Goal: Task Accomplishment & Management: Manage account settings

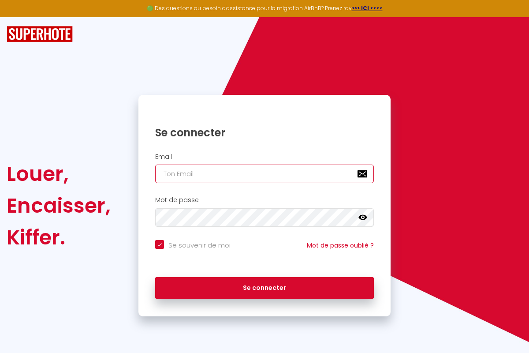
type input "[PERSON_NAME][EMAIL_ADDRESS][PERSON_NAME][DOMAIN_NAME]"
checkbox input "true"
type input "[PERSON_NAME][EMAIL_ADDRESS][PERSON_NAME][DOMAIN_NAME]"
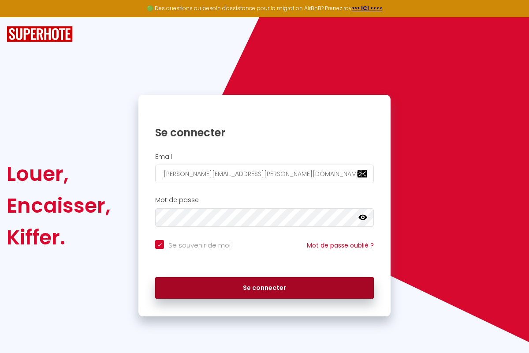
click at [264, 287] on button "Se connecter" at bounding box center [264, 288] width 219 height 22
checkbox input "true"
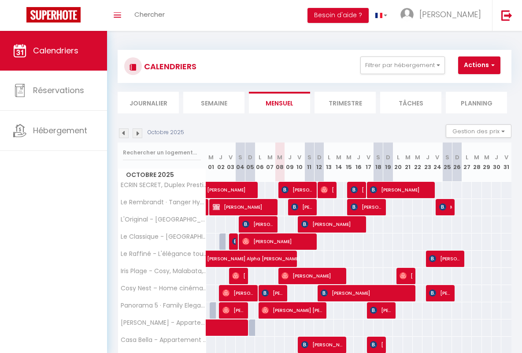
click at [214, 102] on li "Semaine" at bounding box center [213, 103] width 61 height 22
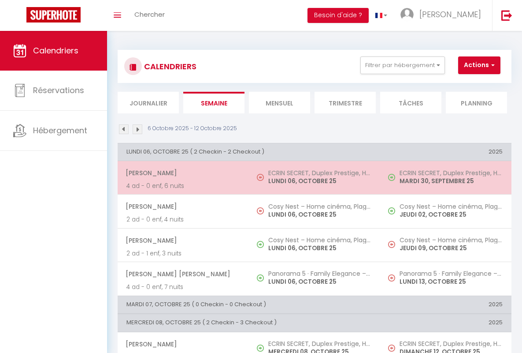
click at [182, 173] on span "[PERSON_NAME]" at bounding box center [183, 172] width 115 height 17
select select "OK"
select select "0"
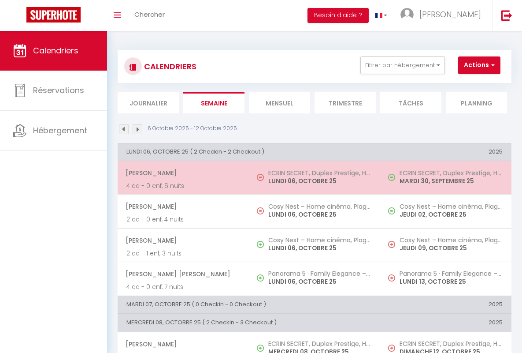
select select "1"
select select
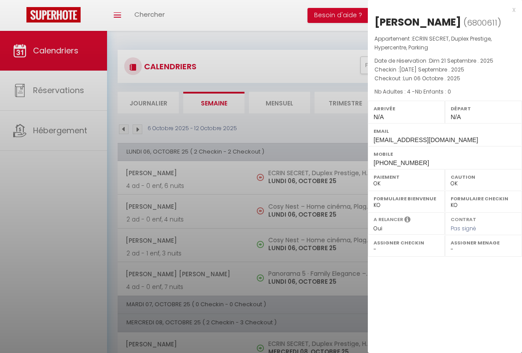
click at [442, 9] on div "x" at bounding box center [442, 9] width 148 height 11
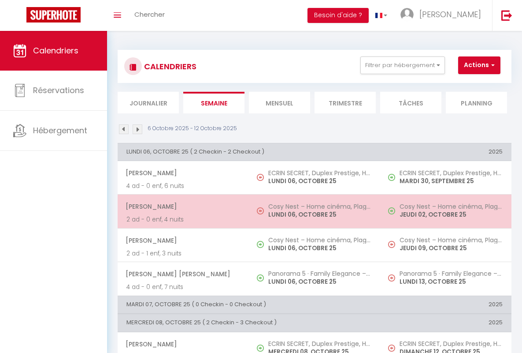
click at [182, 206] on span "[PERSON_NAME]" at bounding box center [183, 206] width 115 height 17
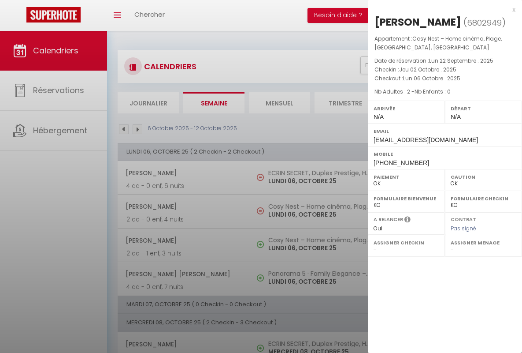
click at [442, 9] on div "x" at bounding box center [442, 9] width 148 height 11
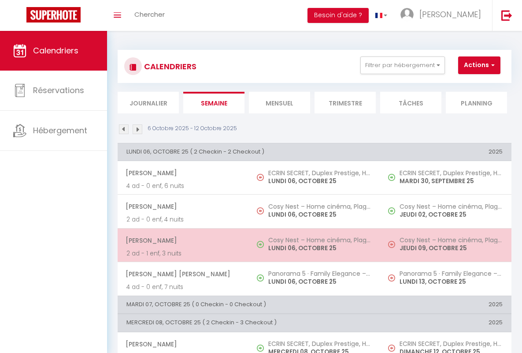
click at [182, 240] on span "[PERSON_NAME]" at bounding box center [183, 240] width 115 height 17
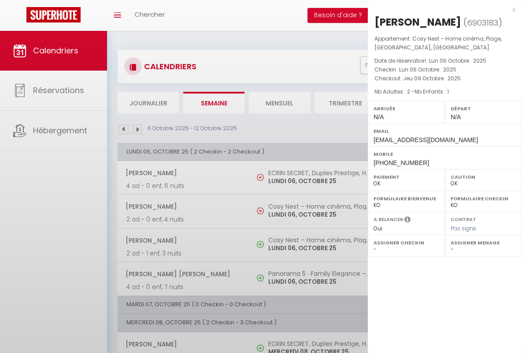
click at [442, 9] on div "x" at bounding box center [442, 9] width 148 height 11
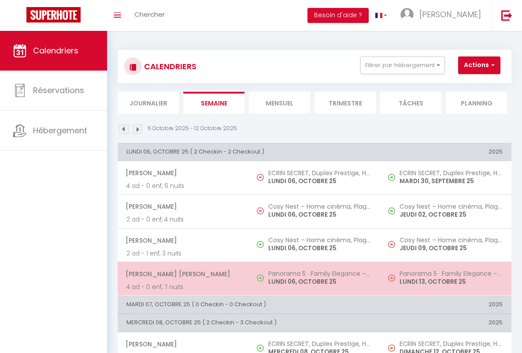
click at [182, 273] on span "[PERSON_NAME] [PERSON_NAME]" at bounding box center [183, 273] width 115 height 17
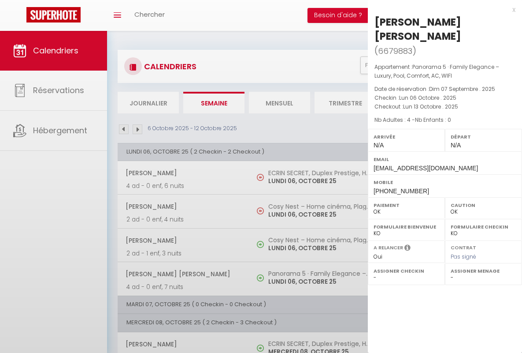
click at [442, 9] on div "x" at bounding box center [442, 9] width 148 height 11
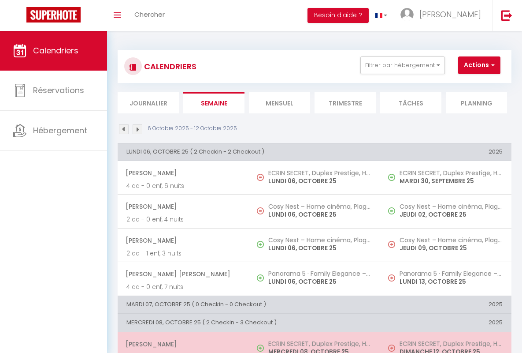
click at [182, 343] on span "[PERSON_NAME]" at bounding box center [183, 343] width 115 height 17
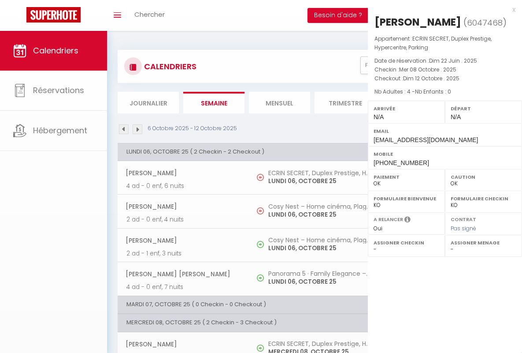
click at [442, 9] on div "x" at bounding box center [442, 9] width 148 height 11
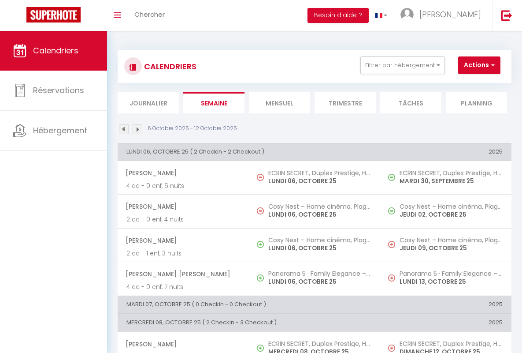
scroll to position [201, 0]
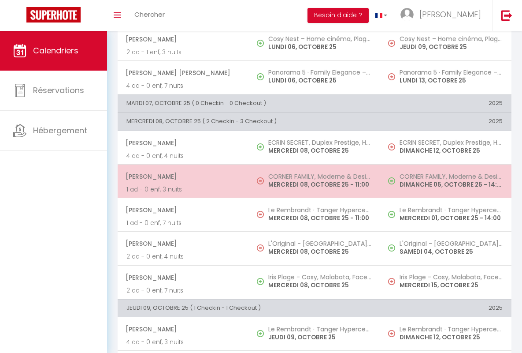
click at [182, 176] on span "[PERSON_NAME]" at bounding box center [183, 176] width 115 height 17
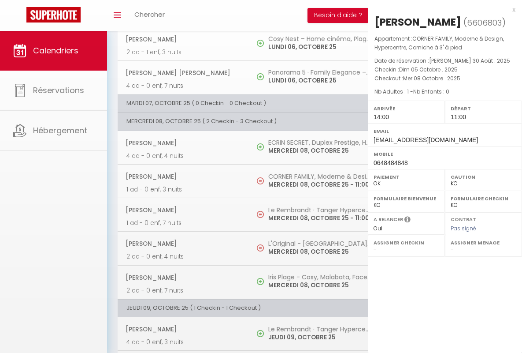
click at [442, 9] on div "x" at bounding box center [442, 9] width 148 height 11
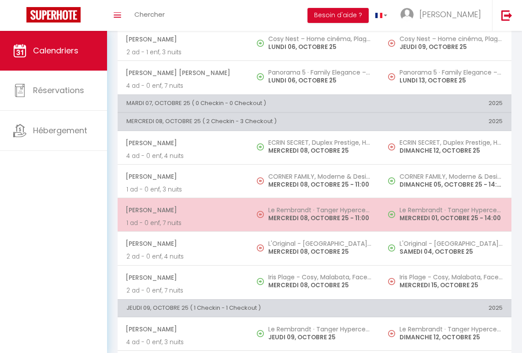
click at [182, 210] on span "[PERSON_NAME]" at bounding box center [183, 209] width 115 height 17
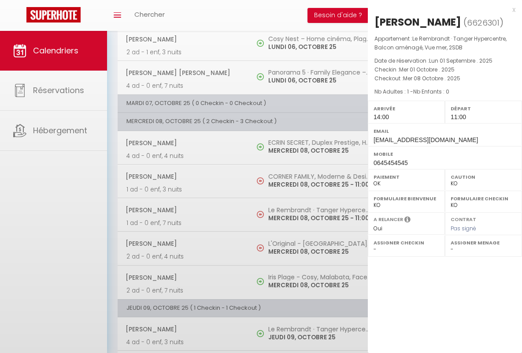
click at [442, 9] on div "x" at bounding box center [442, 9] width 148 height 11
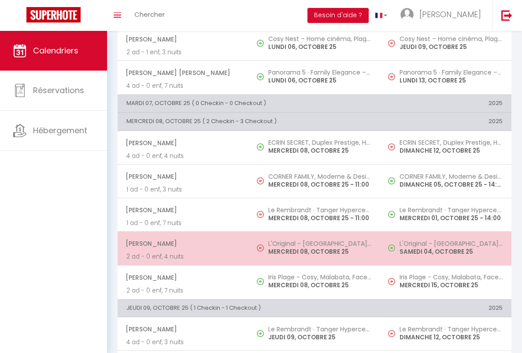
click at [182, 243] on span "[PERSON_NAME]" at bounding box center [183, 243] width 115 height 17
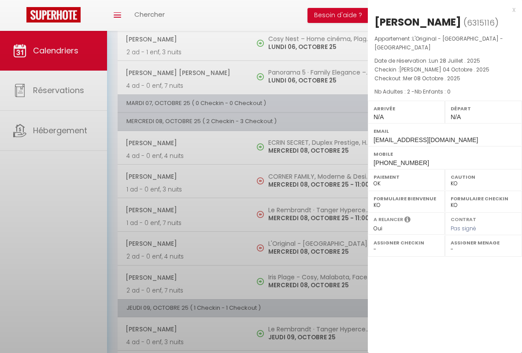
click at [442, 9] on div "x" at bounding box center [442, 9] width 148 height 11
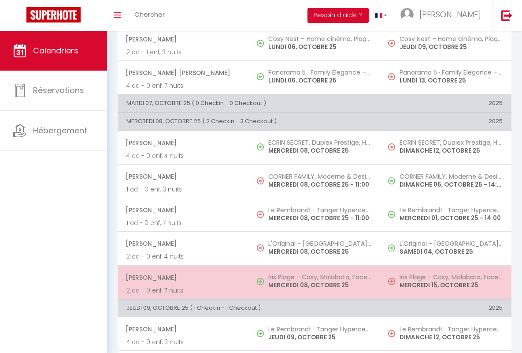
click at [182, 277] on span "[PERSON_NAME]" at bounding box center [183, 277] width 115 height 17
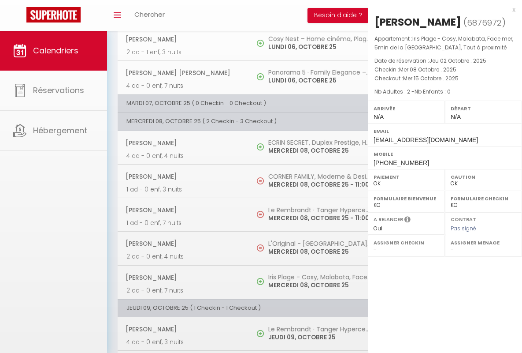
click at [442, 9] on div "x" at bounding box center [442, 9] width 148 height 11
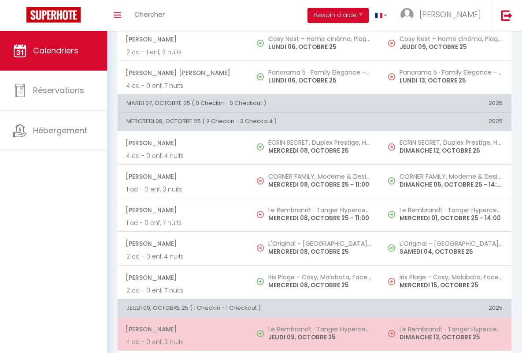
click at [182, 329] on span "[PERSON_NAME]" at bounding box center [183, 328] width 115 height 17
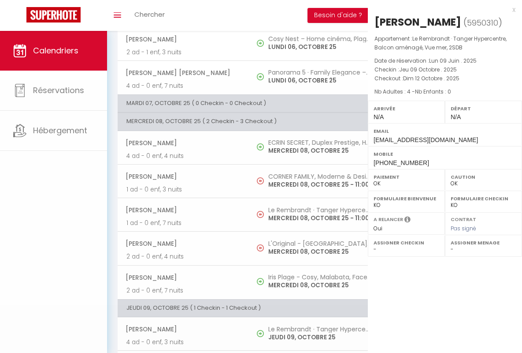
click at [442, 9] on div "x" at bounding box center [442, 9] width 148 height 11
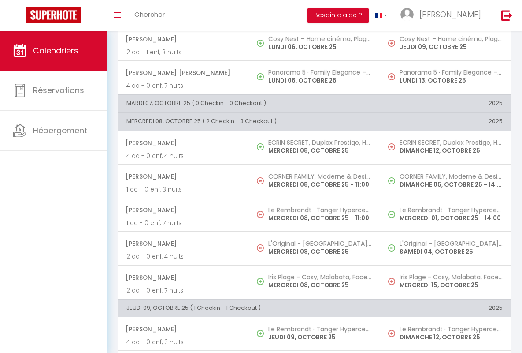
scroll to position [387, 0]
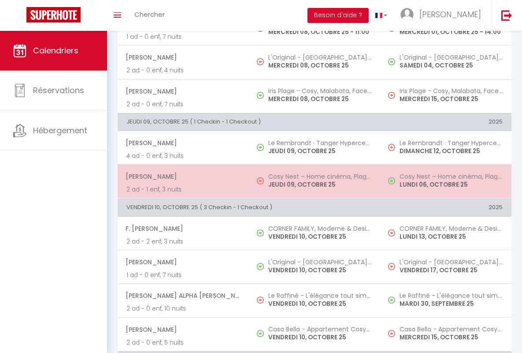
click at [182, 176] on span "[PERSON_NAME]" at bounding box center [183, 176] width 115 height 17
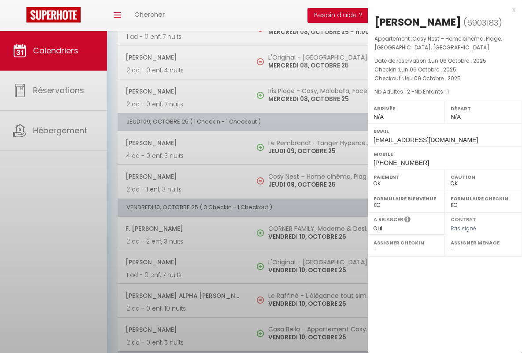
click at [442, 9] on div "x" at bounding box center [442, 9] width 148 height 11
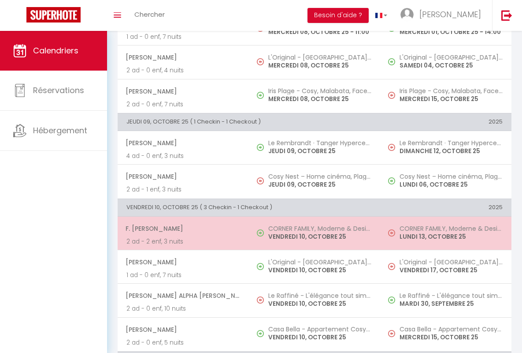
click at [182, 228] on span "F. [PERSON_NAME]" at bounding box center [183, 228] width 115 height 17
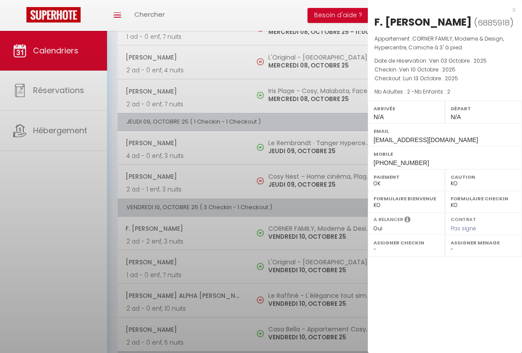
click at [442, 9] on div "x" at bounding box center [442, 9] width 148 height 11
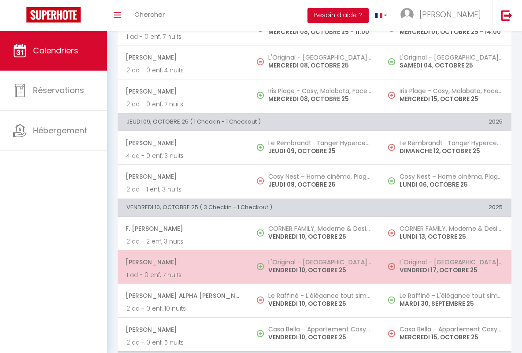
click at [182, 262] on span "[PERSON_NAME]" at bounding box center [183, 261] width 115 height 17
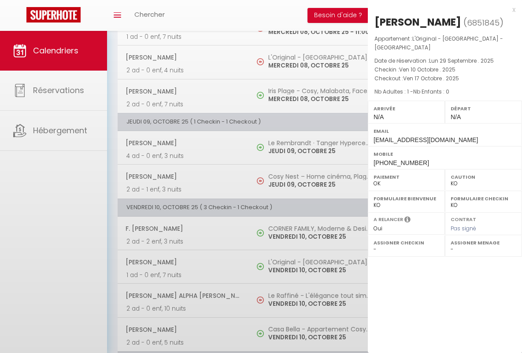
click at [442, 9] on div "x" at bounding box center [442, 9] width 148 height 11
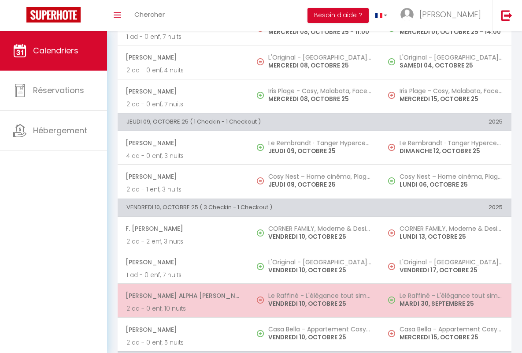
click at [182, 295] on span "[PERSON_NAME] Alpha [PERSON_NAME]" at bounding box center [183, 295] width 115 height 17
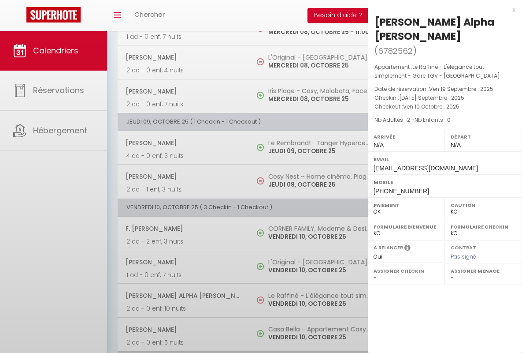
click at [442, 9] on div "x" at bounding box center [442, 9] width 148 height 11
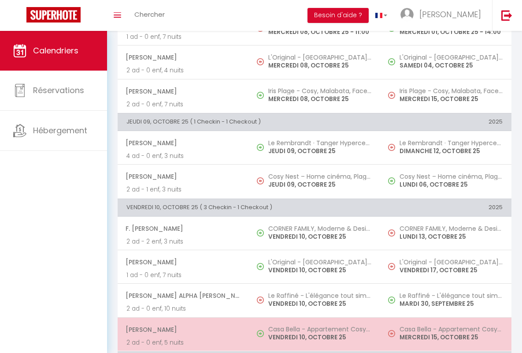
click at [182, 329] on span "[PERSON_NAME]" at bounding box center [183, 329] width 115 height 17
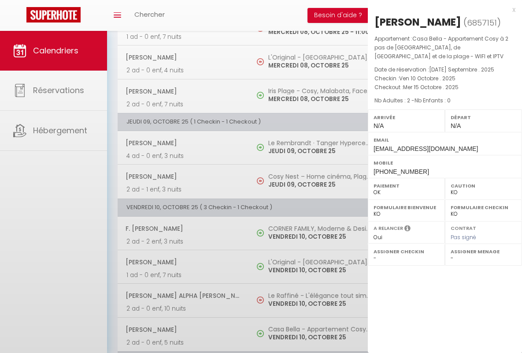
click at [442, 9] on div "x" at bounding box center [442, 9] width 148 height 11
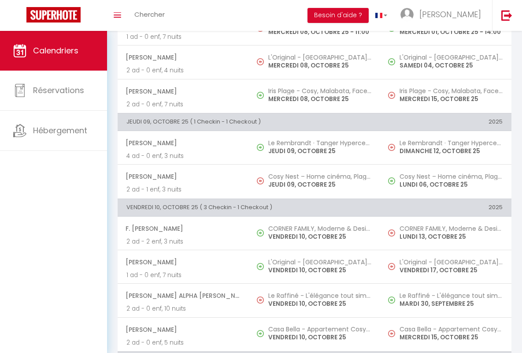
scroll to position [607, 0]
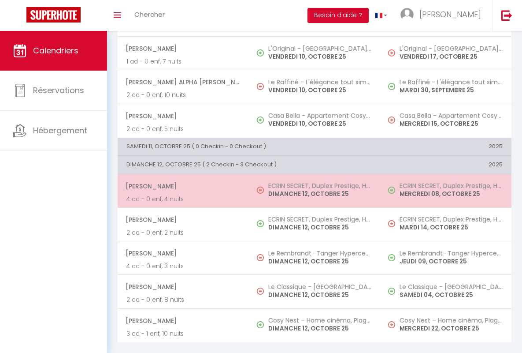
click at [182, 179] on span "[PERSON_NAME]" at bounding box center [183, 186] width 115 height 17
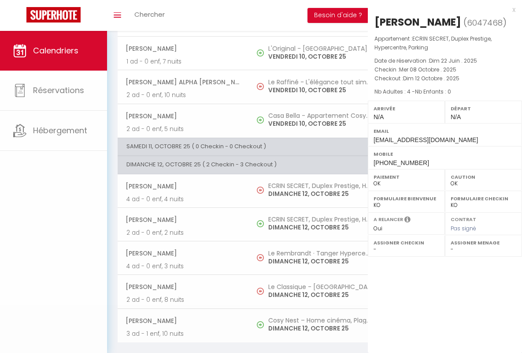
click at [442, 9] on div "x" at bounding box center [442, 9] width 148 height 11
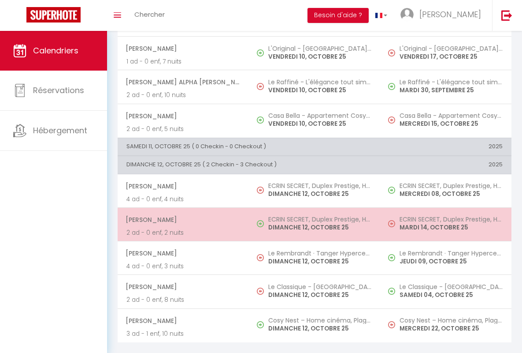
click at [182, 212] on span "[PERSON_NAME]" at bounding box center [183, 219] width 115 height 17
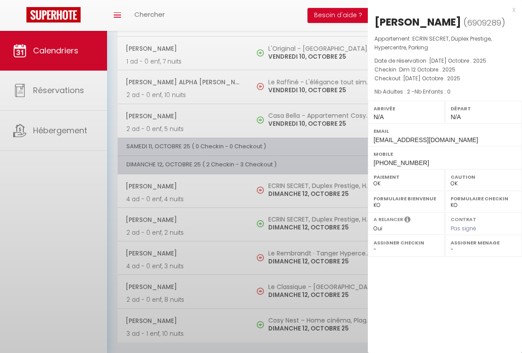
click at [442, 9] on div "x" at bounding box center [442, 9] width 148 height 11
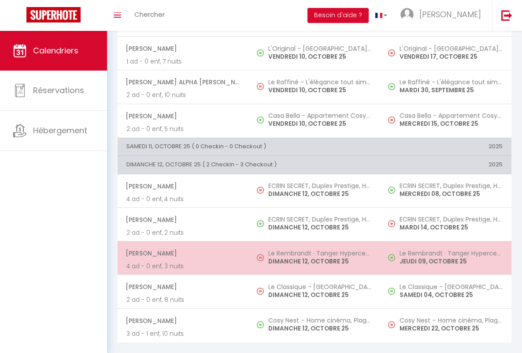
click at [182, 246] on span "[PERSON_NAME]" at bounding box center [183, 253] width 115 height 17
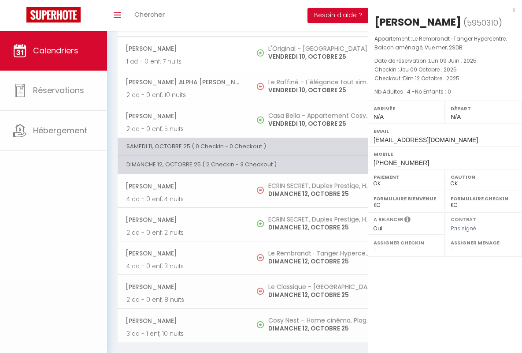
click at [442, 9] on div "x" at bounding box center [442, 9] width 148 height 11
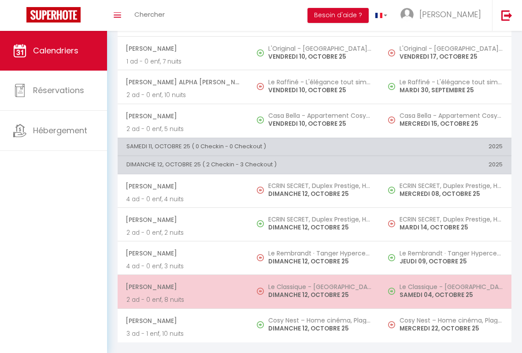
click at [182, 280] on span "[PERSON_NAME]" at bounding box center [183, 286] width 115 height 17
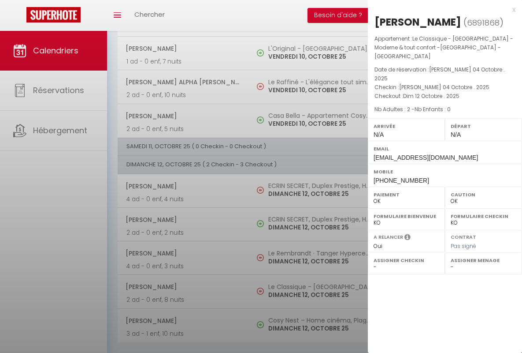
click at [442, 9] on div "x" at bounding box center [442, 9] width 148 height 11
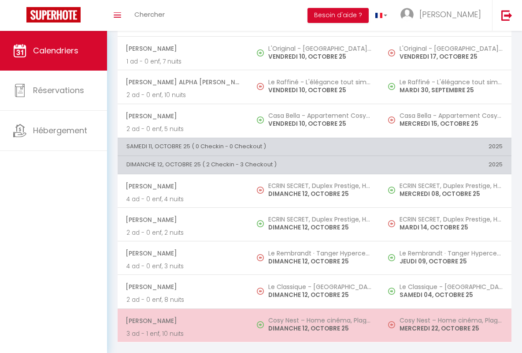
click at [182, 313] on span "[PERSON_NAME]" at bounding box center [183, 320] width 115 height 17
select select "KO"
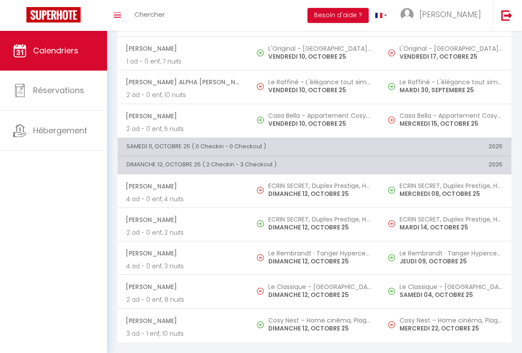
click at [0, 0] on div "x" at bounding box center [0, 0] width 0 height 0
